Goal: Task Accomplishment & Management: Manage account settings

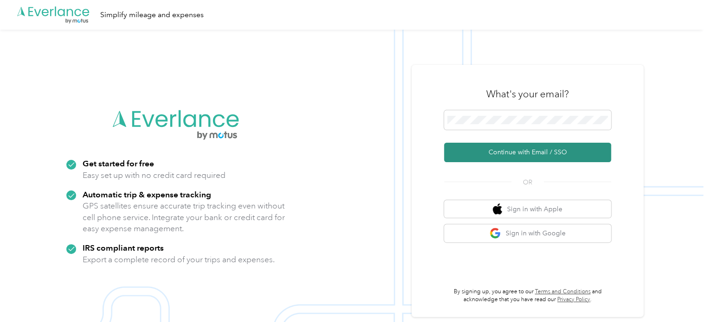
click at [514, 155] on button "Continue with Email / SSO" at bounding box center [527, 152] width 167 height 19
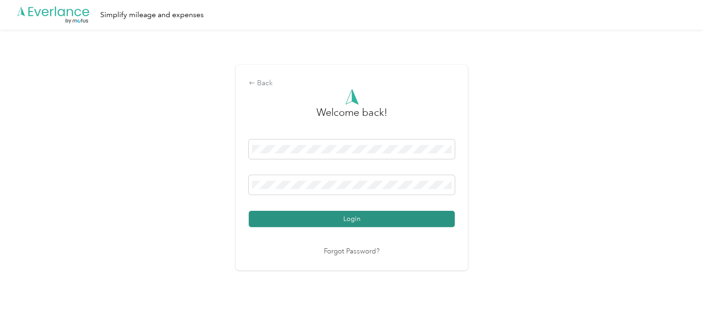
click at [312, 212] on button "Login" at bounding box center [352, 219] width 206 height 16
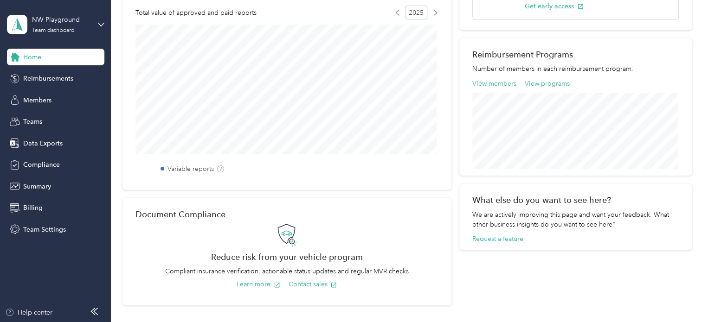
scroll to position [52, 0]
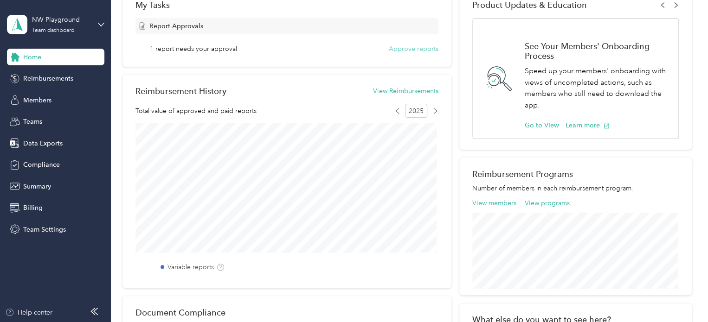
click at [407, 45] on button "Approve reports" at bounding box center [414, 49] width 50 height 10
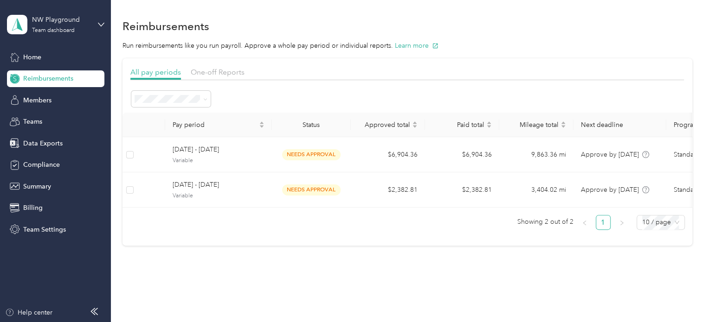
click at [407, 45] on button "Learn more" at bounding box center [417, 46] width 44 height 10
click at [30, 120] on span "Teams" at bounding box center [32, 122] width 19 height 10
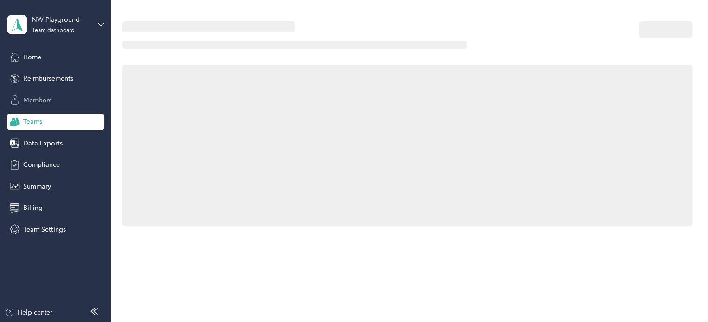
click at [36, 103] on span "Members" at bounding box center [37, 101] width 28 height 10
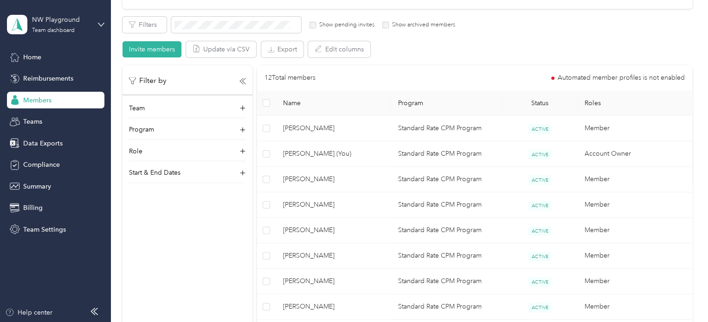
scroll to position [161, 0]
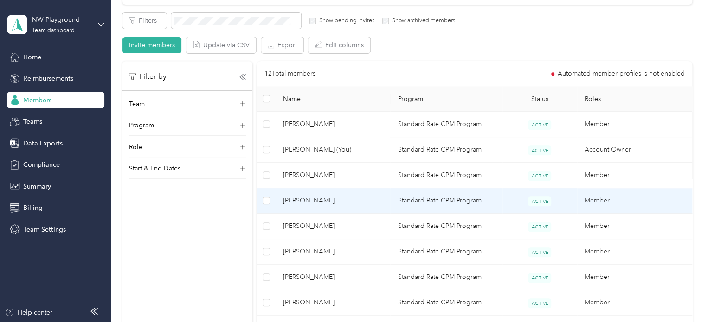
click at [310, 199] on span "[PERSON_NAME]" at bounding box center [333, 201] width 100 height 10
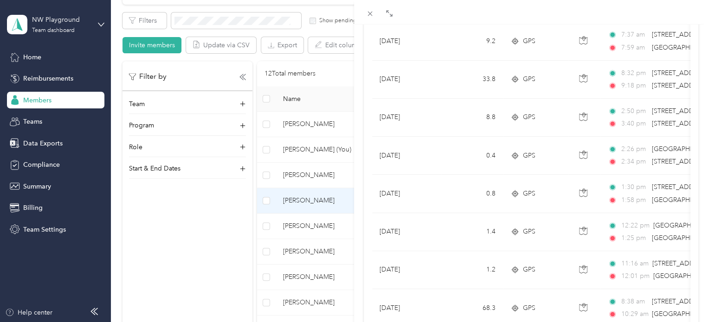
scroll to position [861, 0]
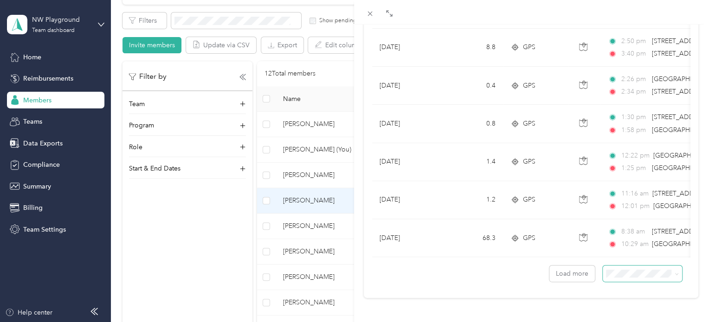
click at [637, 271] on span at bounding box center [642, 274] width 79 height 16
click at [633, 242] on li "100 per load" at bounding box center [635, 250] width 79 height 16
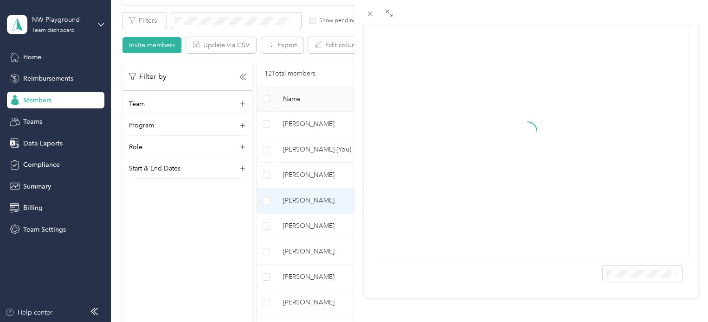
scroll to position [145, 0]
click at [390, 19] on div "Expand" at bounding box center [388, 23] width 29 height 16
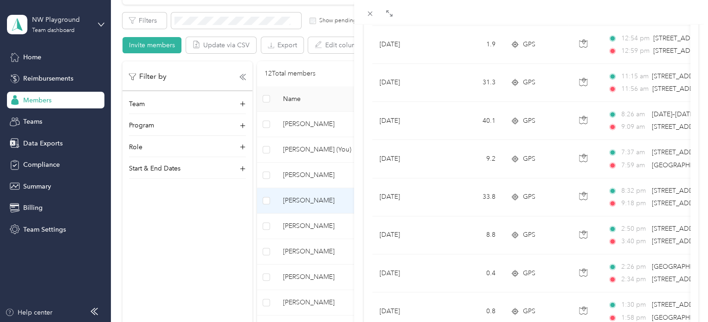
scroll to position [225, 0]
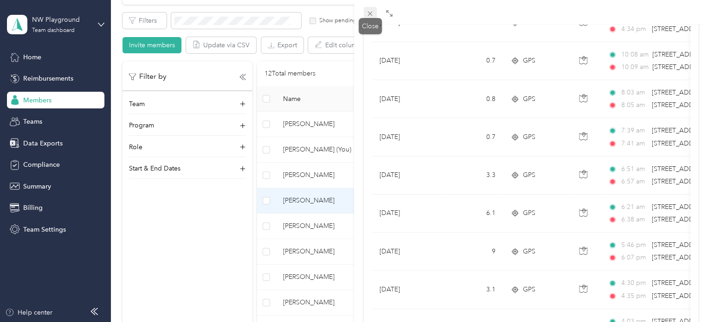
click at [367, 15] on icon at bounding box center [370, 14] width 8 height 8
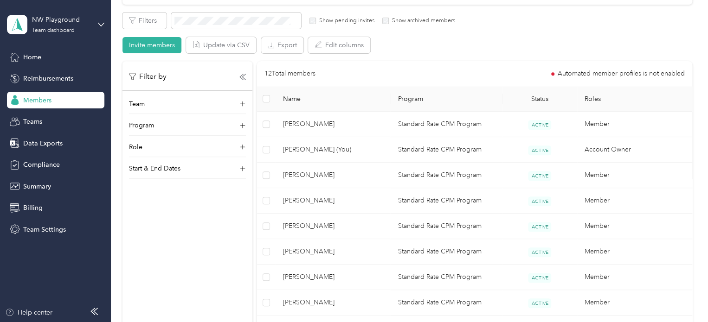
scroll to position [145, 0]
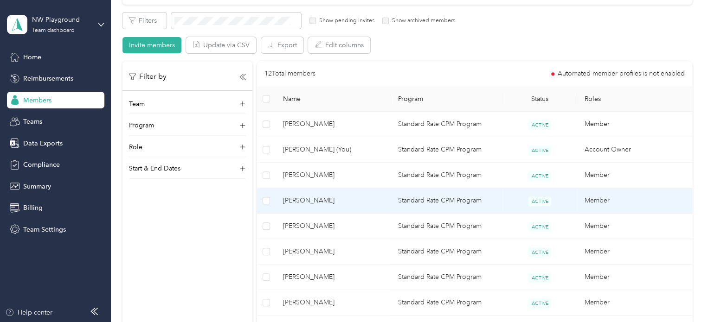
click at [297, 200] on span "[PERSON_NAME]" at bounding box center [333, 201] width 100 height 10
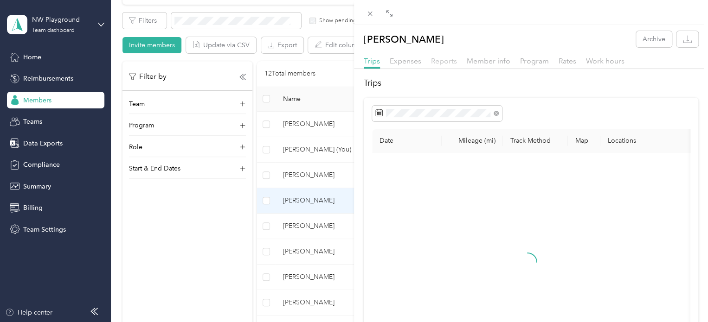
click at [442, 59] on span "Reports" at bounding box center [444, 61] width 26 height 9
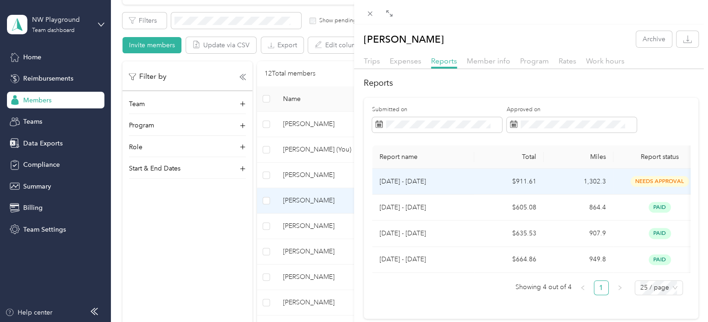
click at [412, 180] on p "[DATE] - [DATE]" at bounding box center [423, 182] width 87 height 10
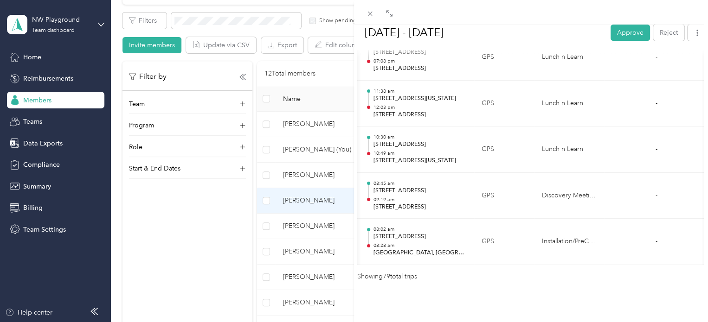
scroll to position [0, 202]
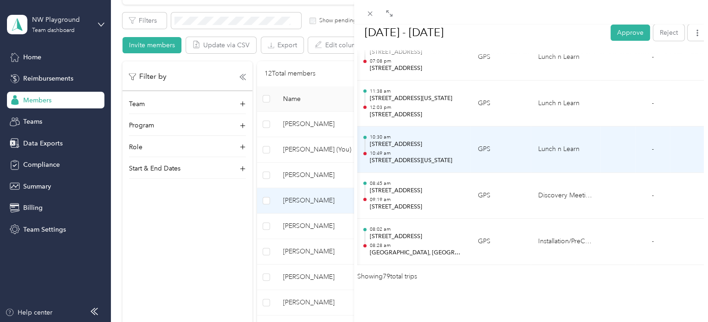
click at [611, 142] on td at bounding box center [617, 150] width 35 height 46
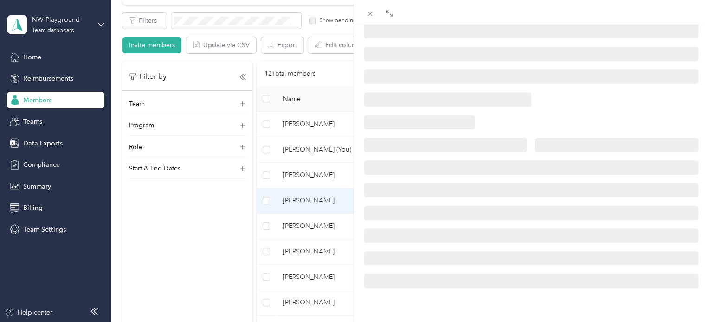
scroll to position [203, 0]
drag, startPoint x: 370, startPoint y: 16, endPoint x: 405, endPoint y: 14, distance: 34.9
click at [405, 14] on div at bounding box center [531, 12] width 354 height 25
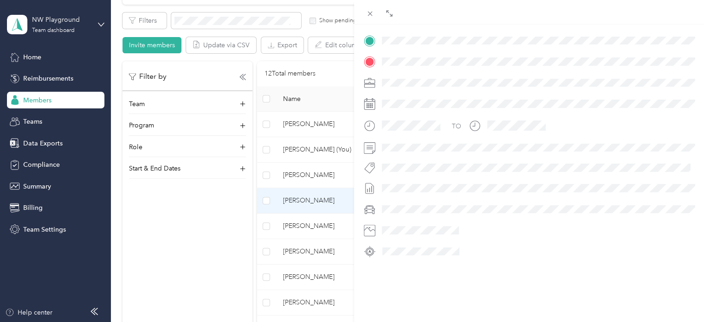
scroll to position [213, 0]
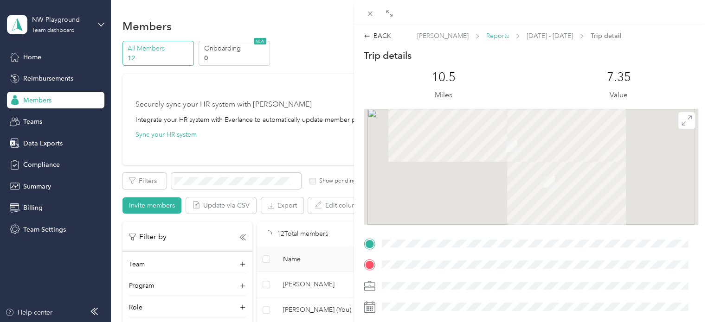
click at [490, 38] on span "Reports" at bounding box center [497, 36] width 23 height 10
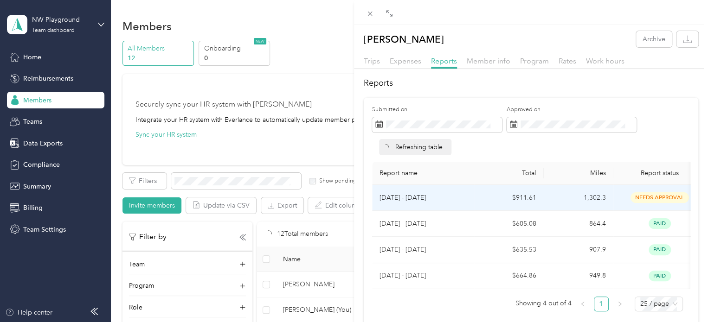
click at [425, 196] on p "[DATE] - [DATE]" at bounding box center [423, 198] width 87 height 10
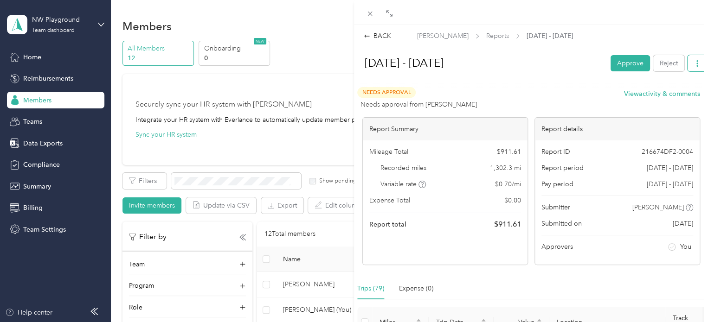
click at [694, 59] on span "button" at bounding box center [697, 63] width 6 height 8
click at [624, 63] on button "Approve" at bounding box center [630, 63] width 39 height 16
click at [535, 75] on div "[DATE] - [DATE] Approve Reject" at bounding box center [531, 65] width 352 height 27
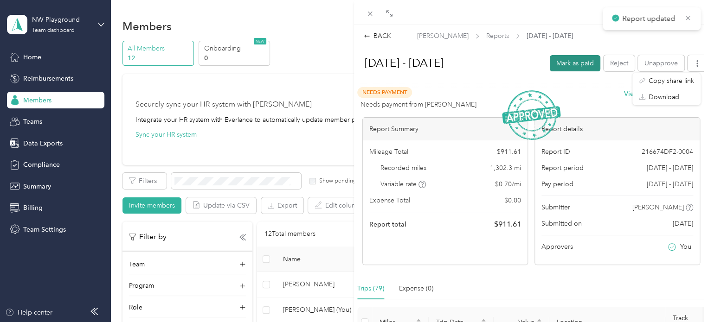
click at [568, 61] on button "Mark as paid" at bounding box center [575, 63] width 51 height 16
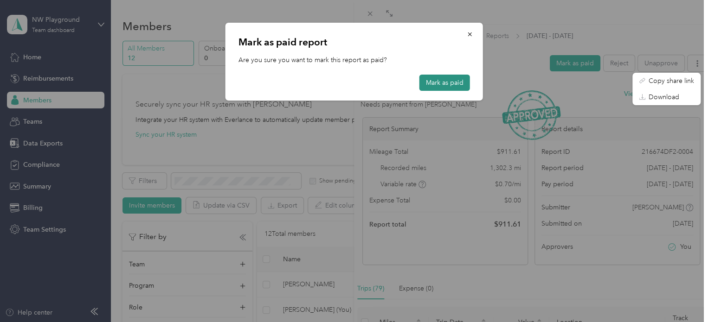
click at [450, 82] on button "Mark as paid" at bounding box center [444, 83] width 51 height 16
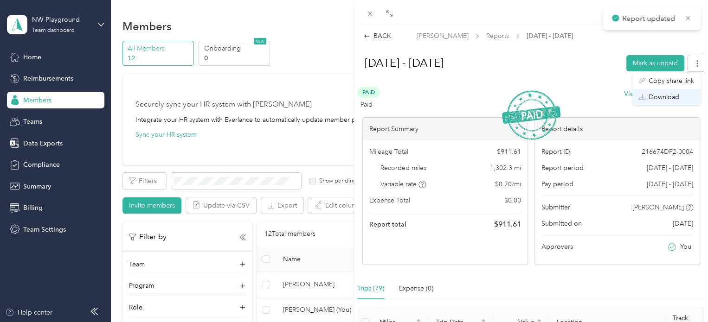
click at [672, 97] on span "Download" at bounding box center [664, 97] width 31 height 10
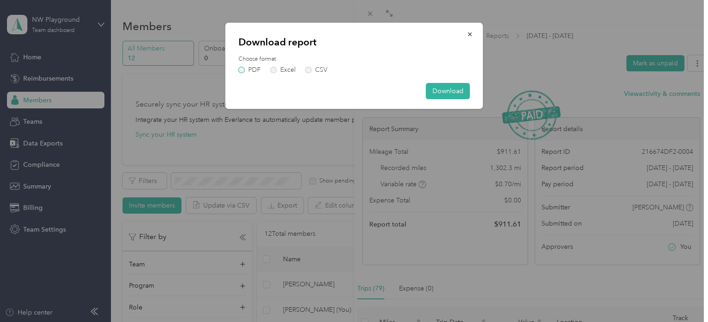
click at [243, 67] on label "PDF" at bounding box center [249, 70] width 22 height 6
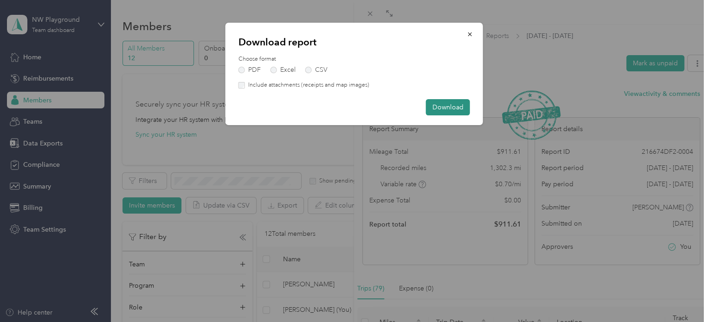
click at [444, 105] on button "Download" at bounding box center [448, 107] width 44 height 16
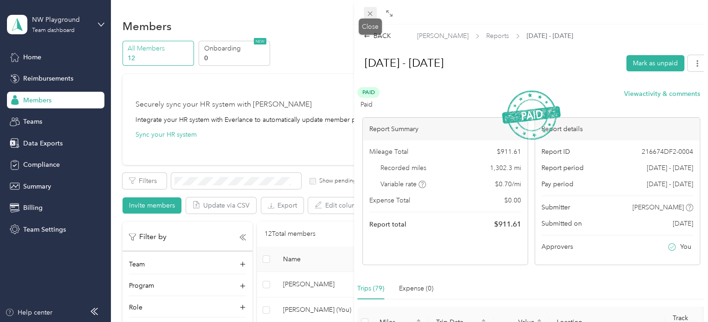
click at [369, 14] on icon at bounding box center [370, 14] width 5 height 5
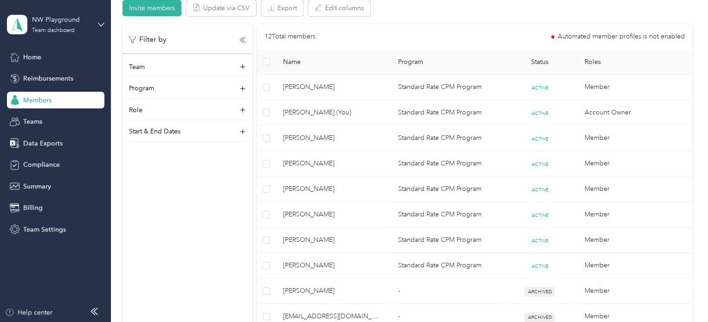
scroll to position [206, 0]
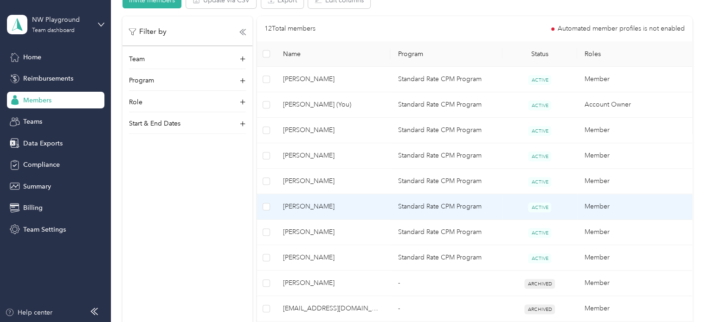
click at [310, 206] on span "[PERSON_NAME]" at bounding box center [333, 207] width 100 height 10
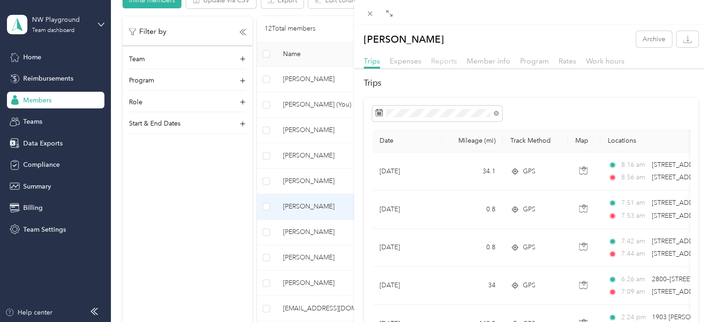
click at [445, 64] on span "Reports" at bounding box center [444, 61] width 26 height 9
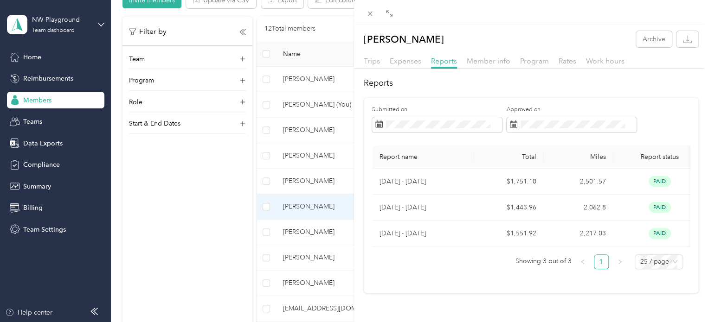
click at [290, 232] on div "[PERSON_NAME] Archive Trips Expenses Reports Member info Program Rates Work hou…" at bounding box center [354, 161] width 708 height 322
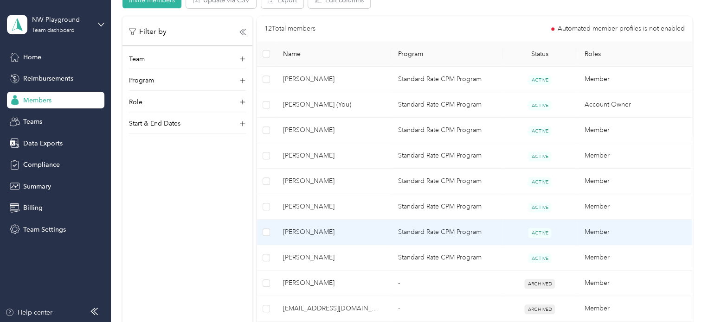
click at [307, 233] on span "[PERSON_NAME]" at bounding box center [333, 232] width 100 height 10
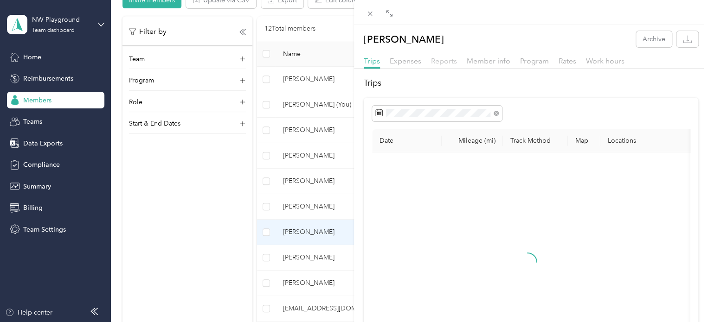
click at [450, 64] on span "Reports" at bounding box center [444, 61] width 26 height 9
